Goal: Task Accomplishment & Management: Complete application form

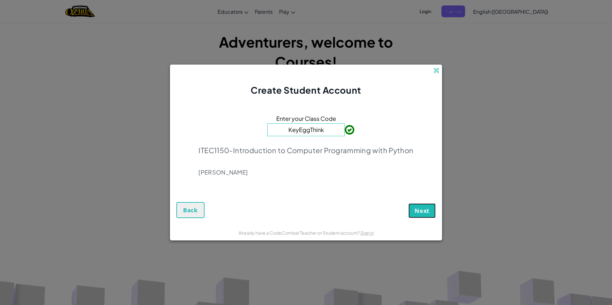
click at [410, 210] on button "Next" at bounding box center [421, 211] width 27 height 15
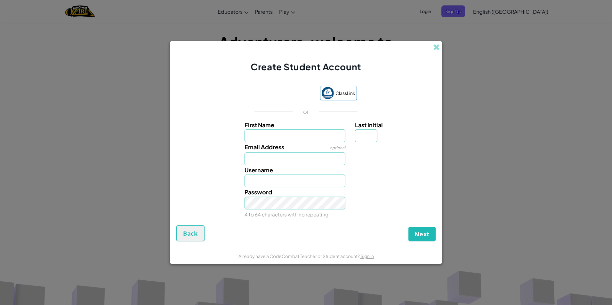
click at [321, 140] on input "First Name" at bounding box center [295, 136] width 101 height 13
type input "Kadija"
type input "C"
type input "KadijaC"
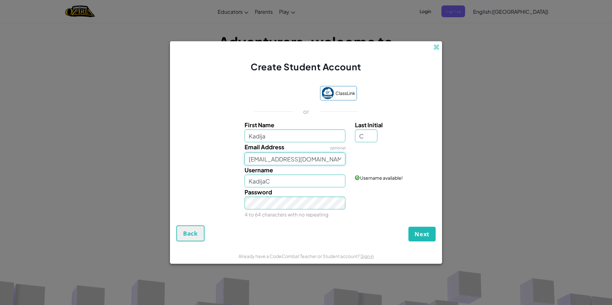
type input "[EMAIL_ADDRESS][DOMAIN_NAME]"
click at [412, 231] on button "Next" at bounding box center [421, 234] width 27 height 15
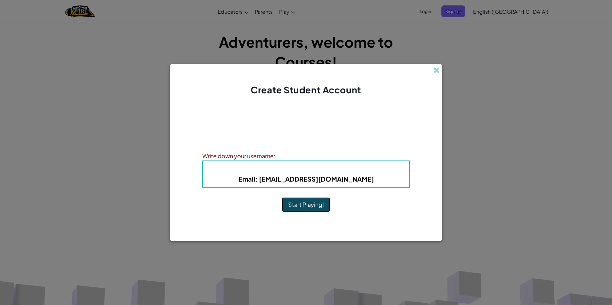
click at [323, 198] on button "Start Playing!" at bounding box center [306, 204] width 48 height 15
